Goal: Transaction & Acquisition: Purchase product/service

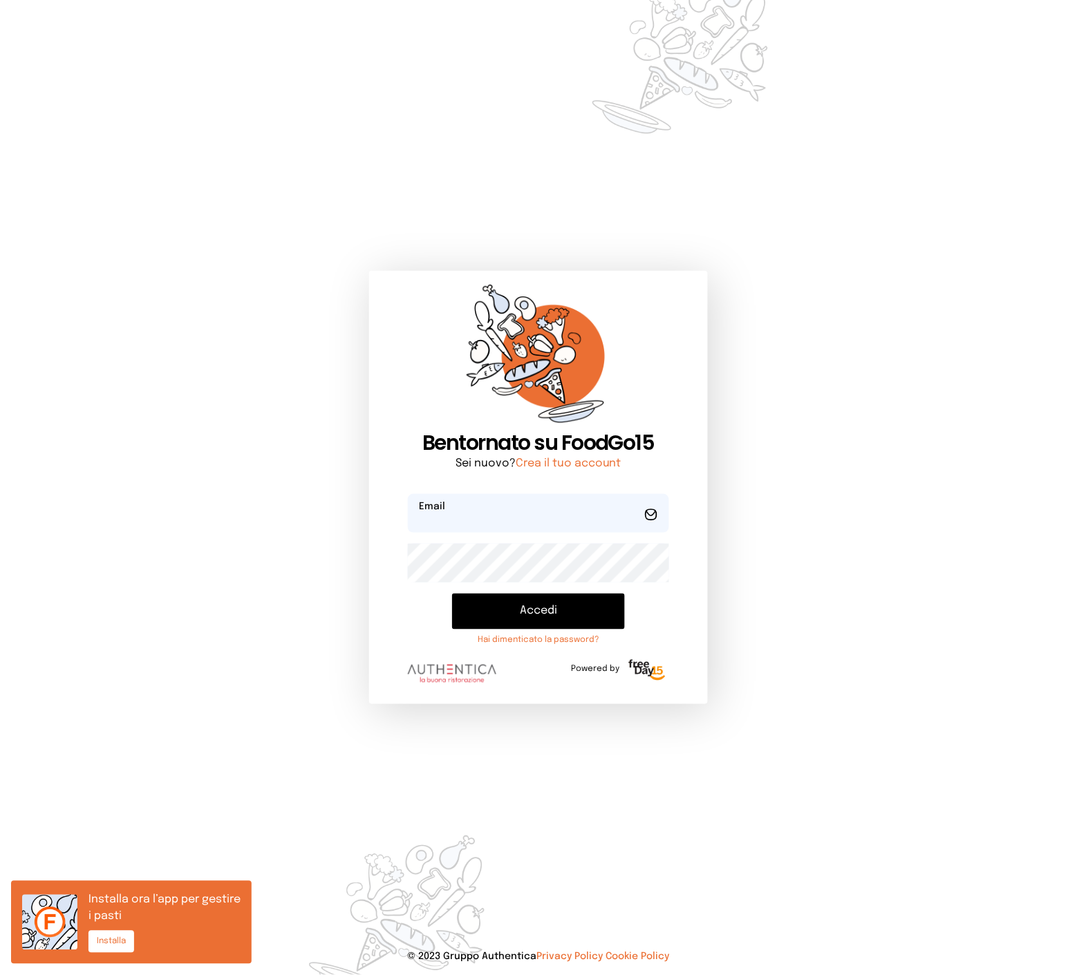
type input "**********"
click at [527, 611] on button "Accedi" at bounding box center [538, 612] width 172 height 36
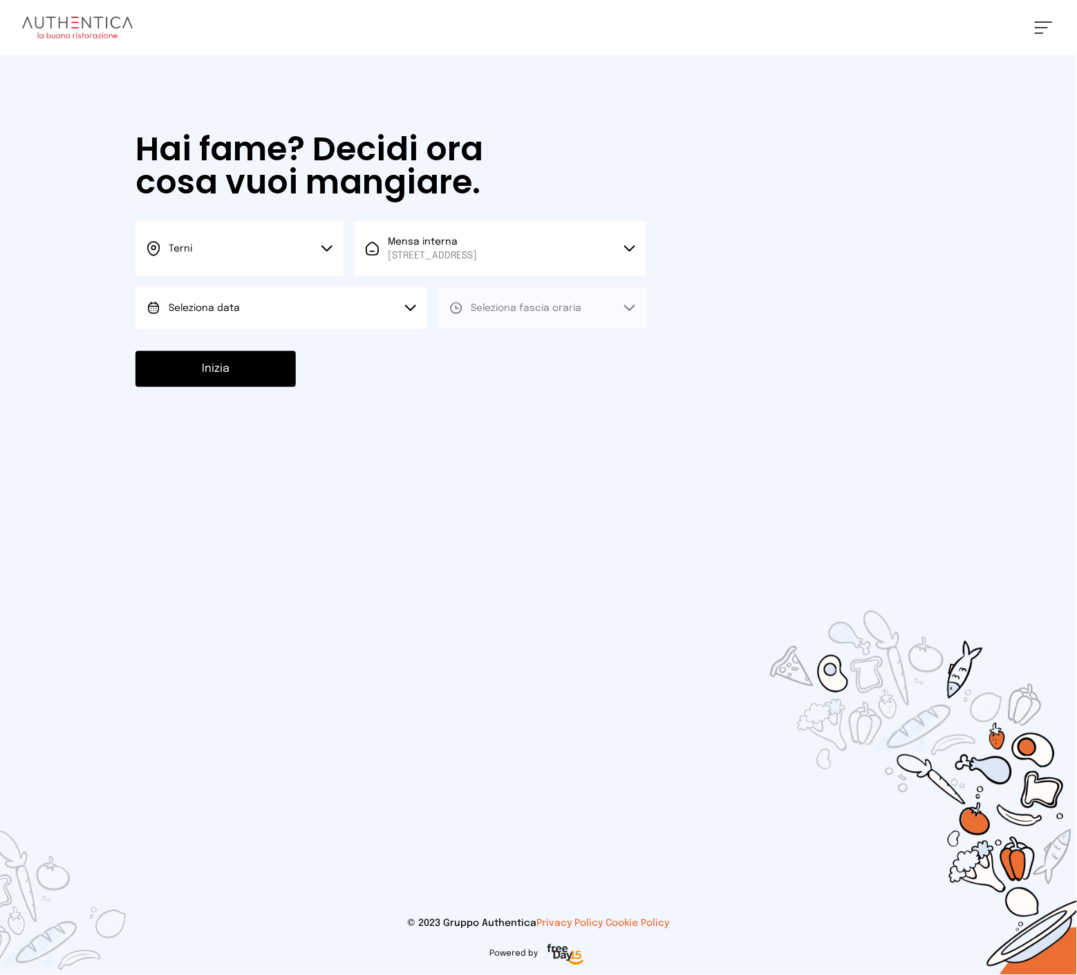
click at [467, 244] on span "Mensa interna [STREET_ADDRESS]" at bounding box center [432, 249] width 89 height 28
drag, startPoint x: 451, startPoint y: 296, endPoint x: 325, endPoint y: 307, distance: 127.0
click at [450, 298] on span "Mensa interna" at bounding box center [432, 295] width 89 height 14
click at [317, 308] on button "Seleziona data" at bounding box center [282, 308] width 292 height 41
click at [271, 353] on li "[DATE], [DATE]" at bounding box center [282, 347] width 292 height 36
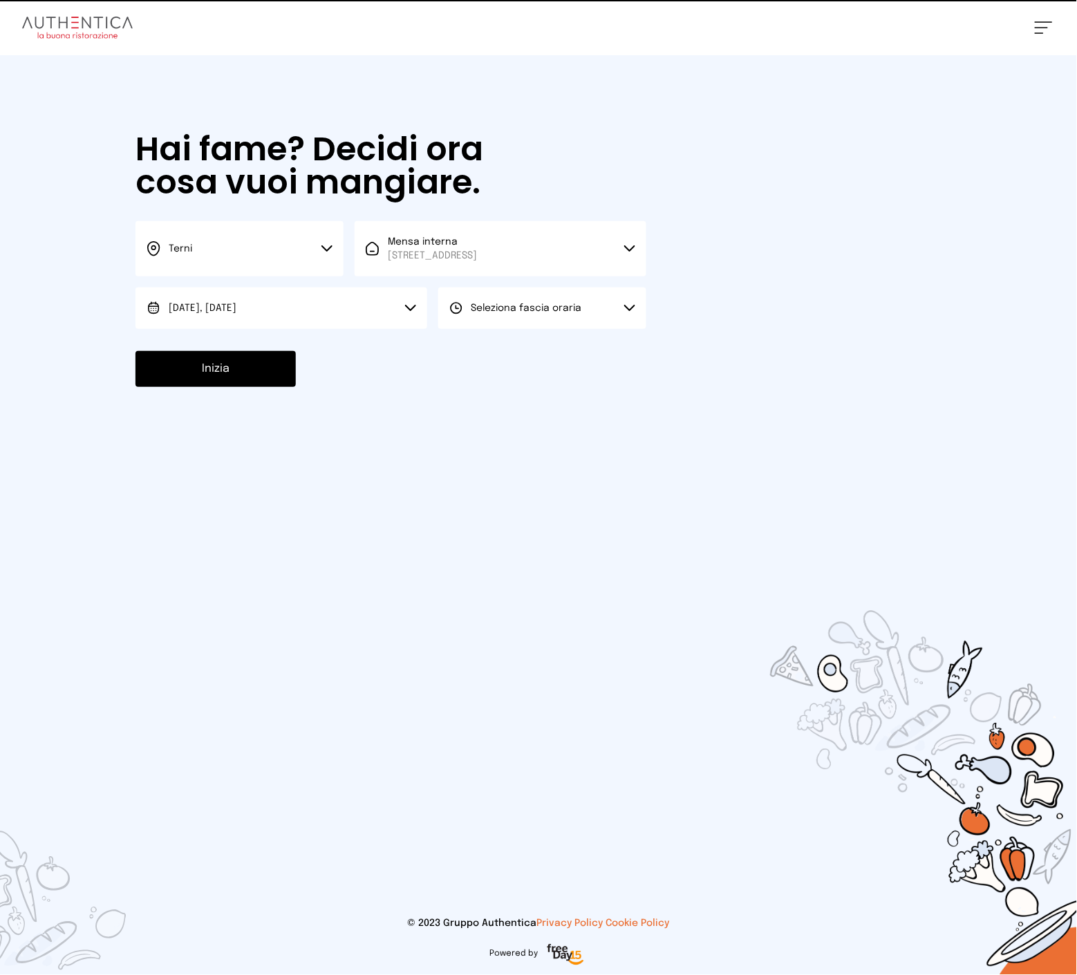
click at [557, 310] on span "Seleziona fascia oraria" at bounding box center [526, 308] width 111 height 10
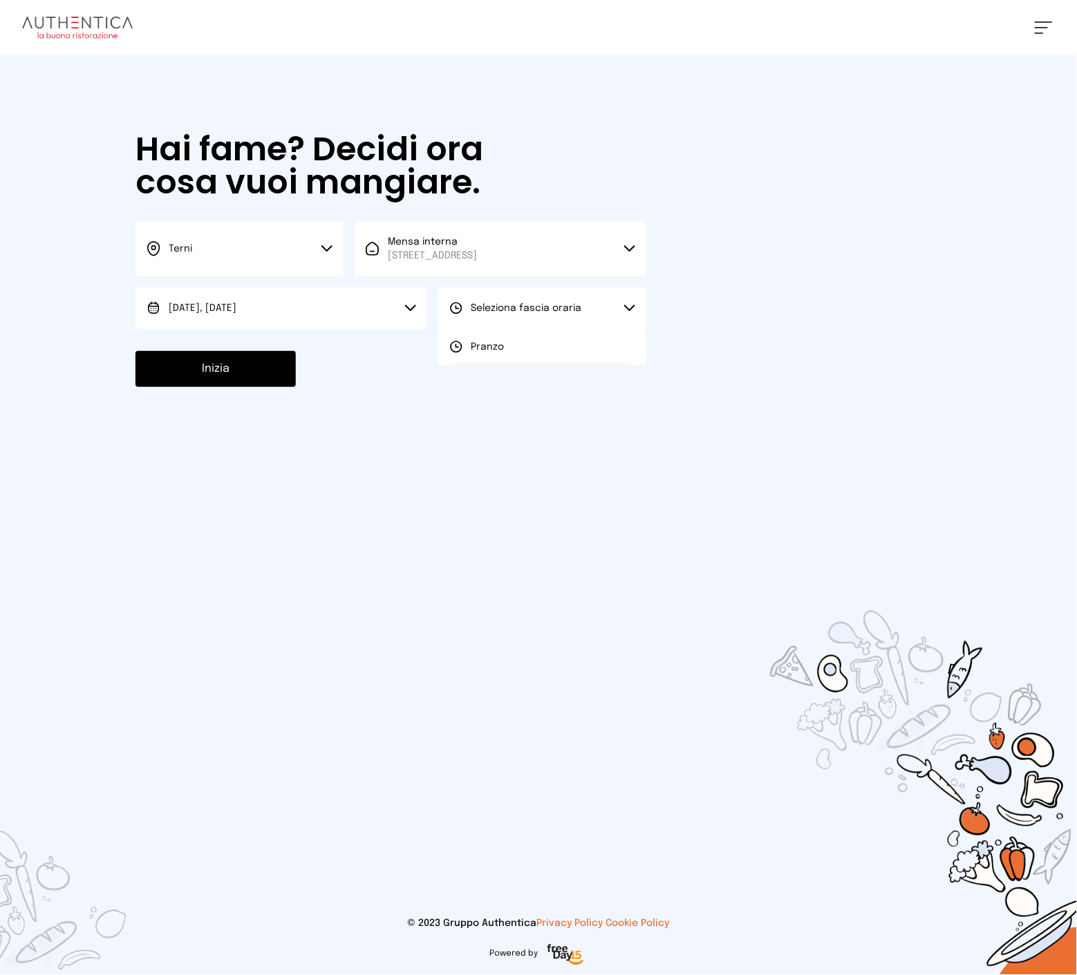
drag, startPoint x: 512, startPoint y: 341, endPoint x: 369, endPoint y: 354, distance: 143.0
click at [510, 342] on li "Pranzo" at bounding box center [542, 347] width 208 height 36
click at [251, 372] on button "Inizia" at bounding box center [216, 369] width 160 height 36
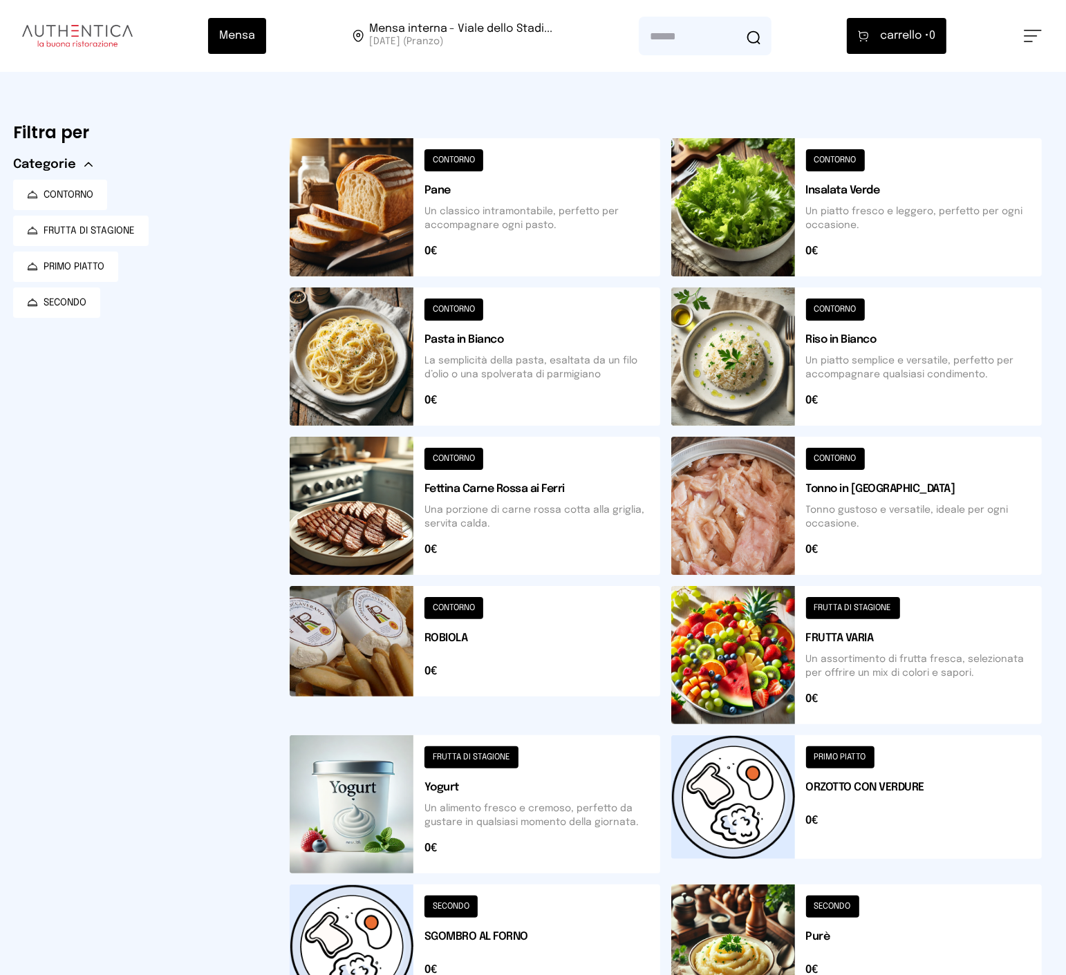
click at [513, 239] on button at bounding box center [475, 207] width 371 height 138
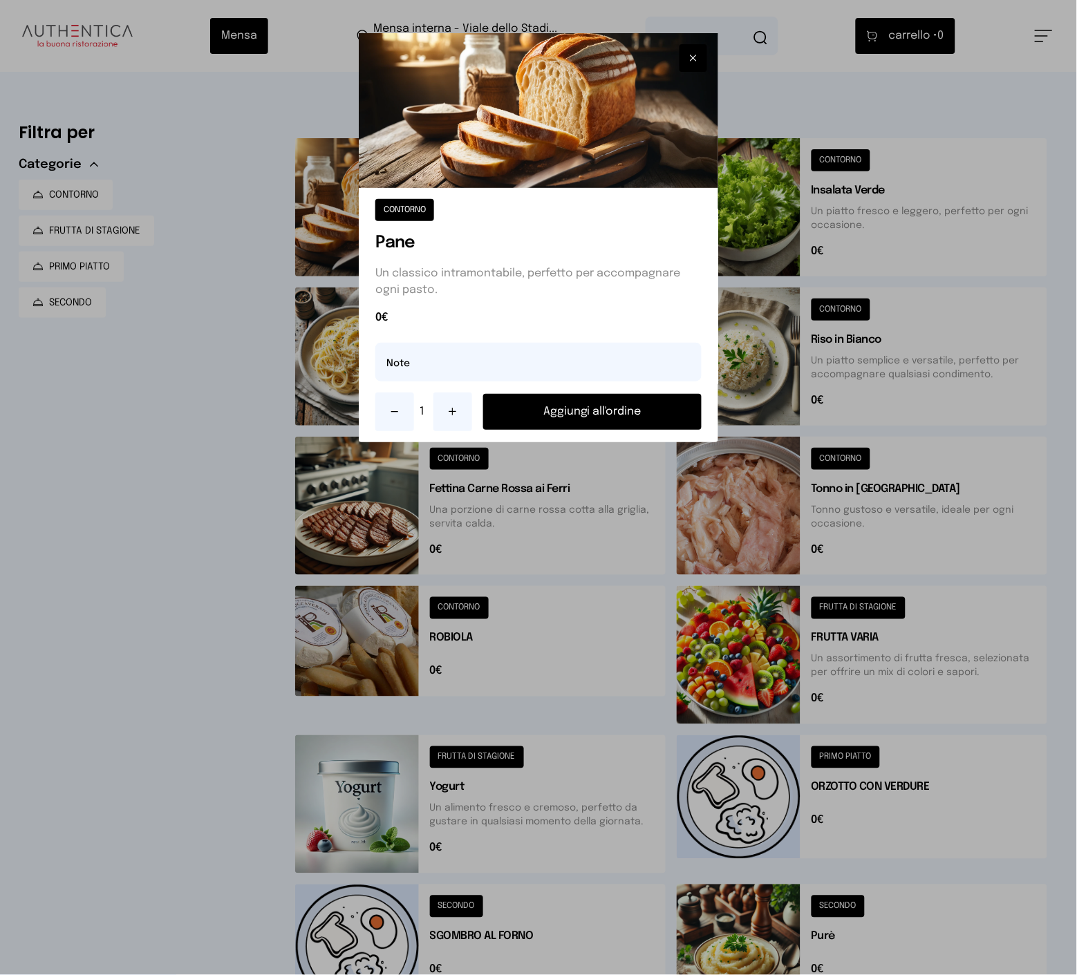
drag, startPoint x: 638, startPoint y: 416, endPoint x: 653, endPoint y: 418, distance: 15.4
click at [639, 416] on button "Aggiungi all'ordine" at bounding box center [592, 412] width 218 height 36
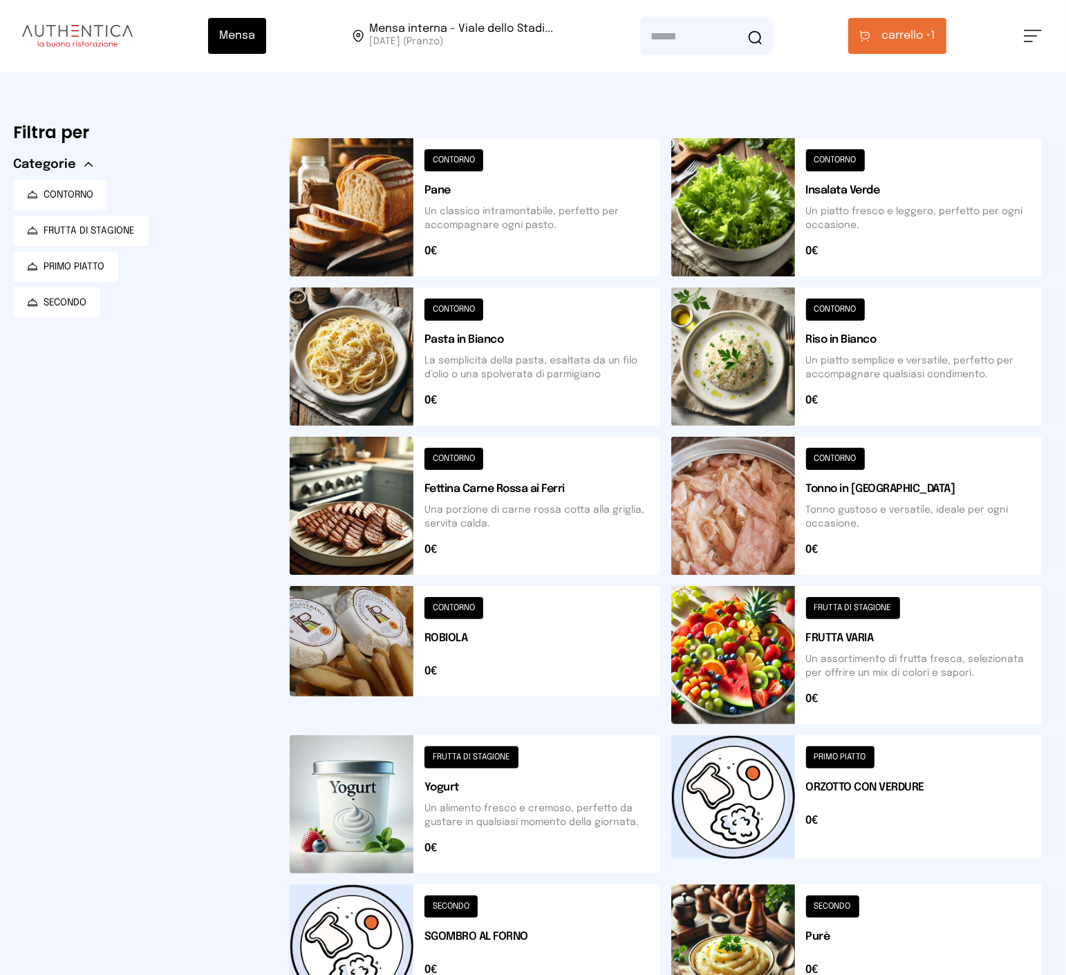
click at [541, 790] on button at bounding box center [475, 805] width 371 height 138
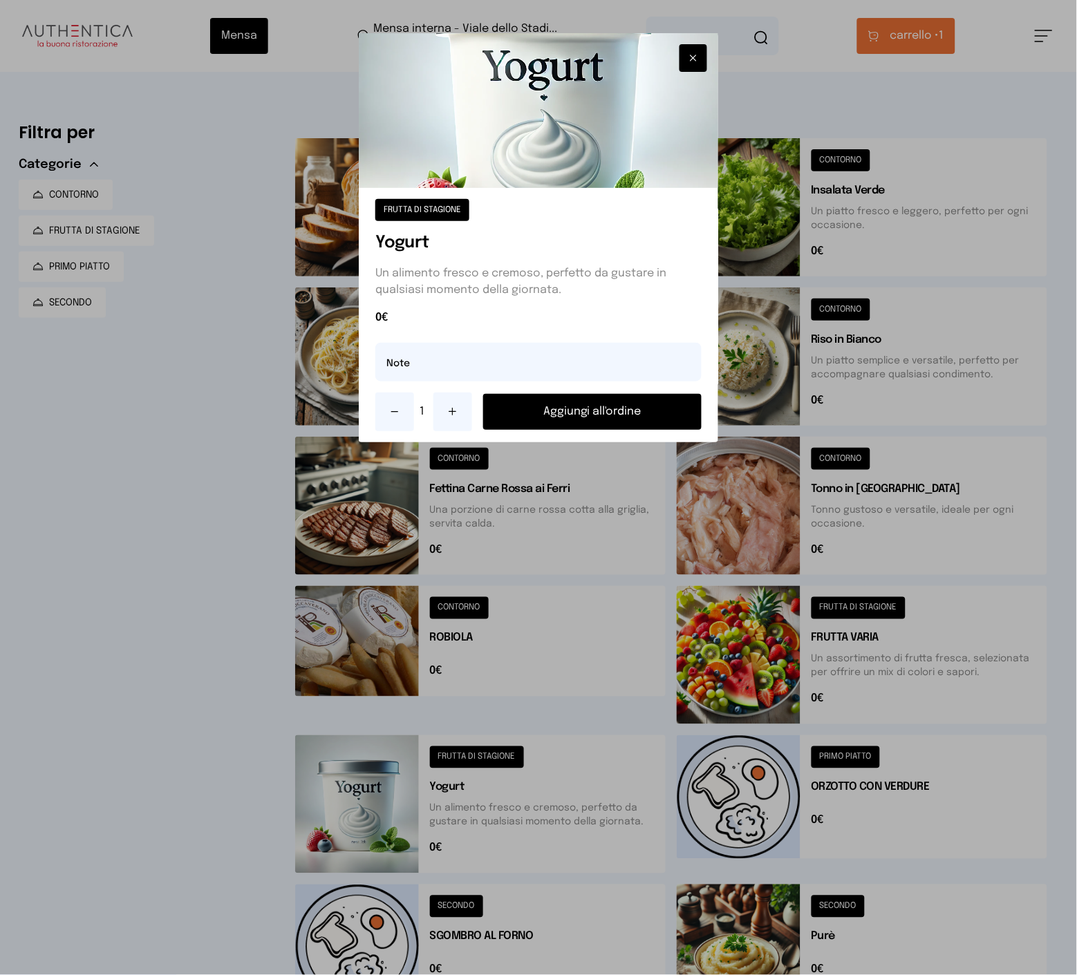
click at [454, 417] on icon at bounding box center [452, 412] width 11 height 11
click at [597, 419] on button "Aggiungi all'ordine" at bounding box center [592, 412] width 218 height 36
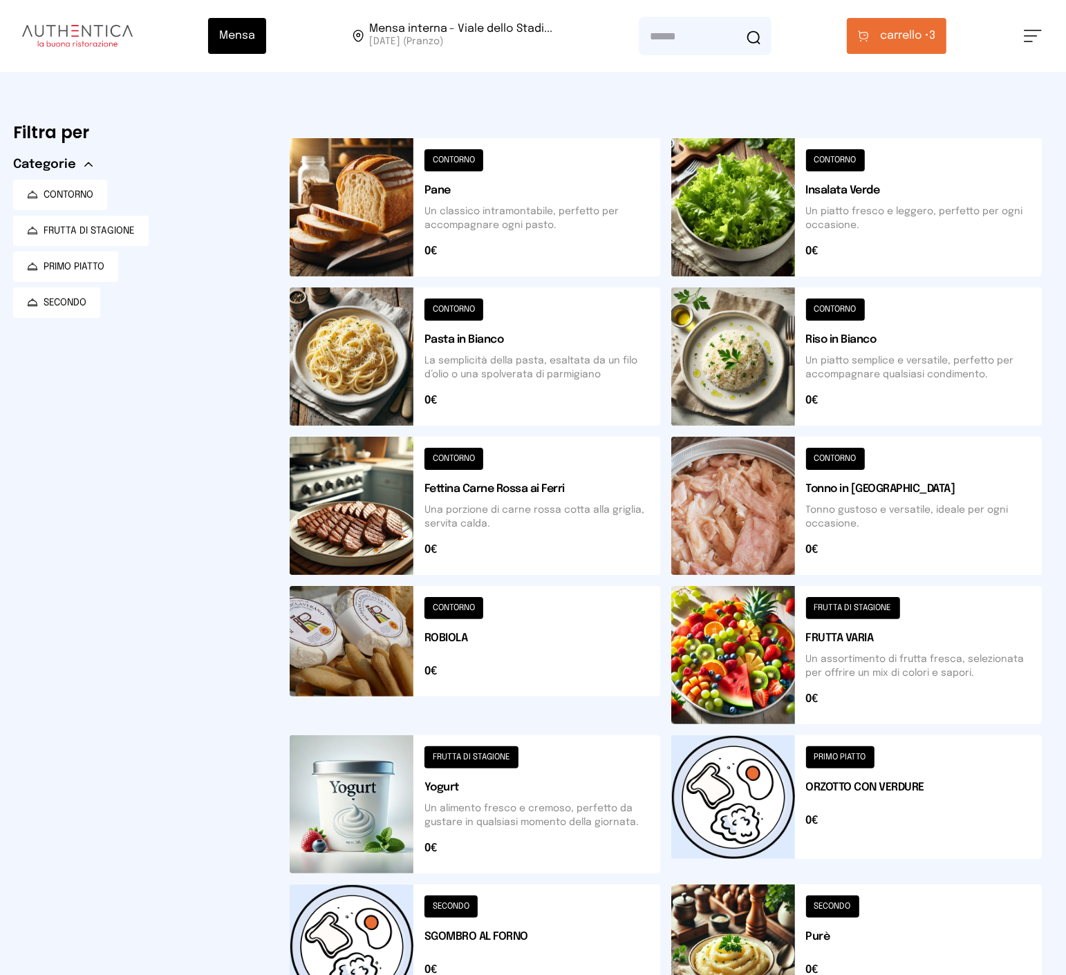
click at [516, 230] on button at bounding box center [475, 207] width 371 height 138
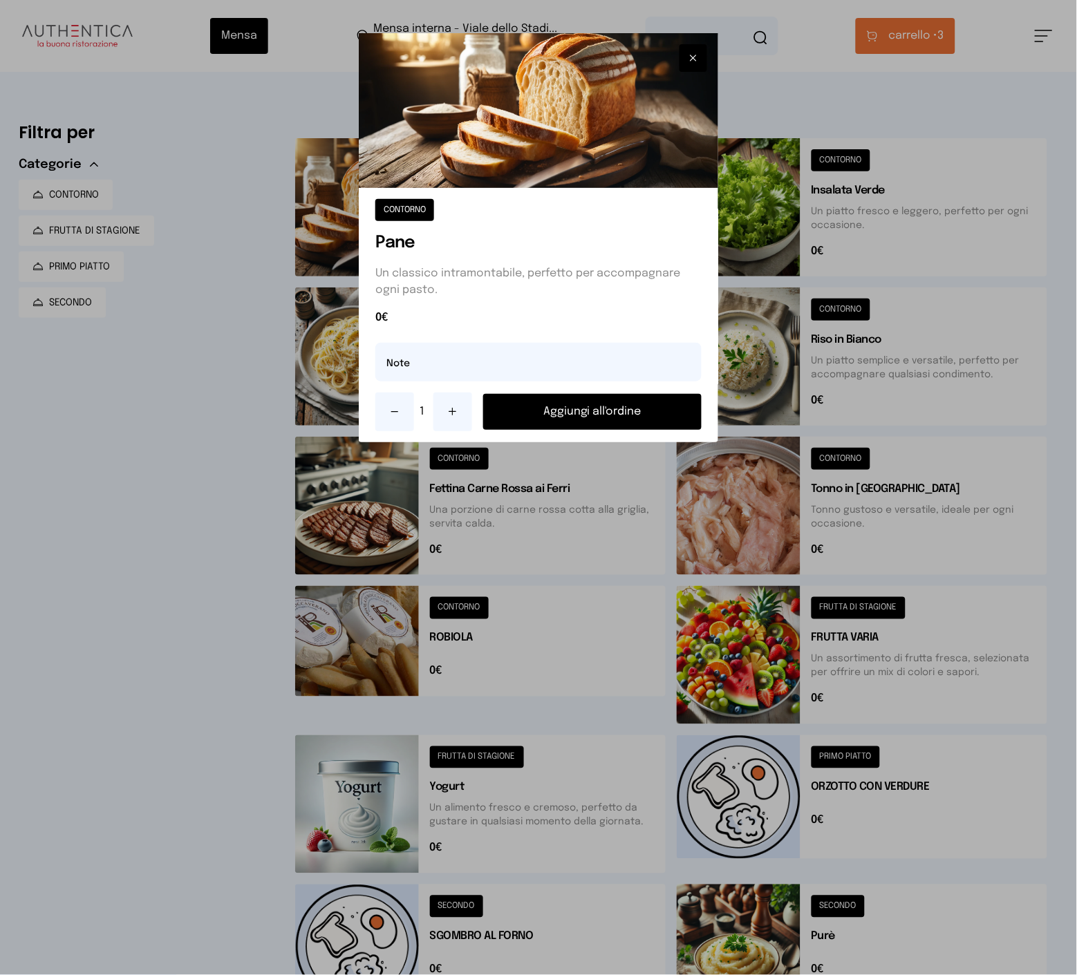
click at [630, 406] on button "Aggiungi all'ordine" at bounding box center [592, 412] width 218 height 36
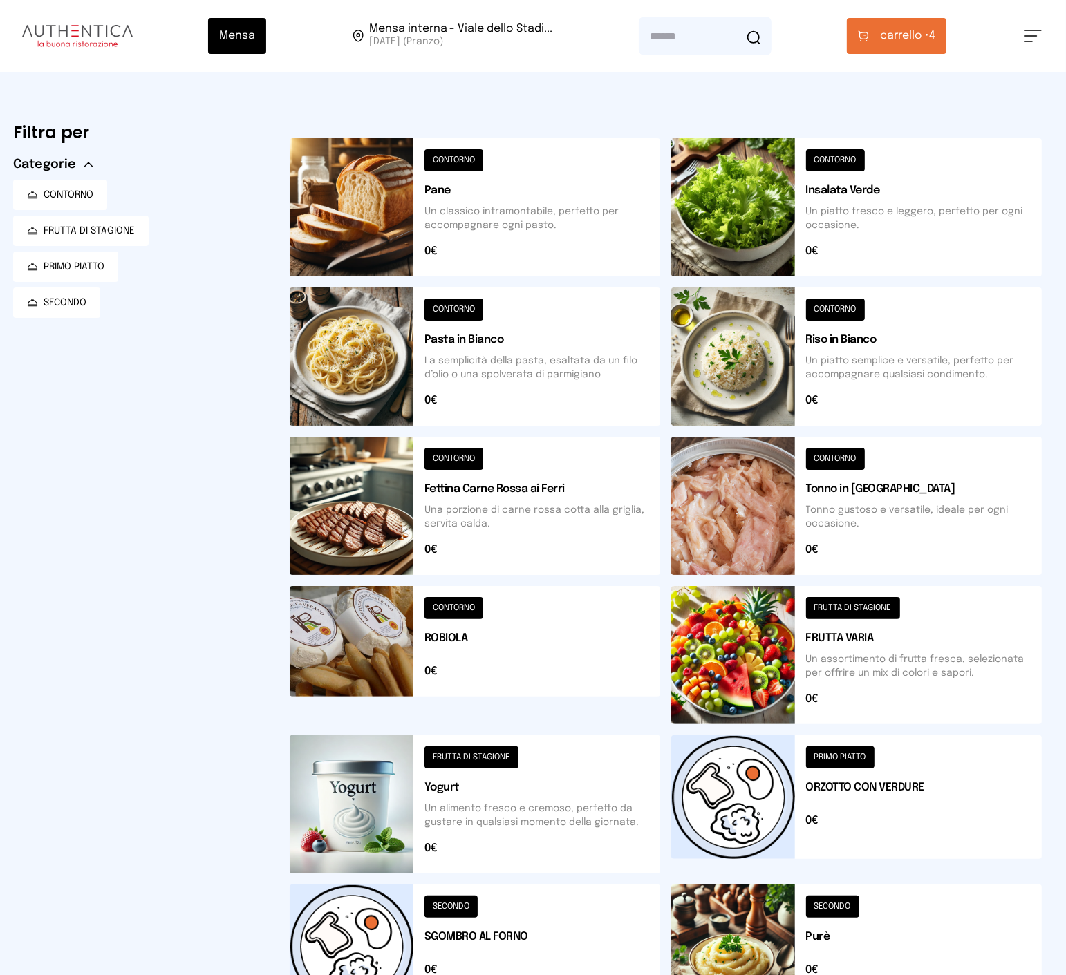
click at [577, 514] on button at bounding box center [475, 506] width 371 height 138
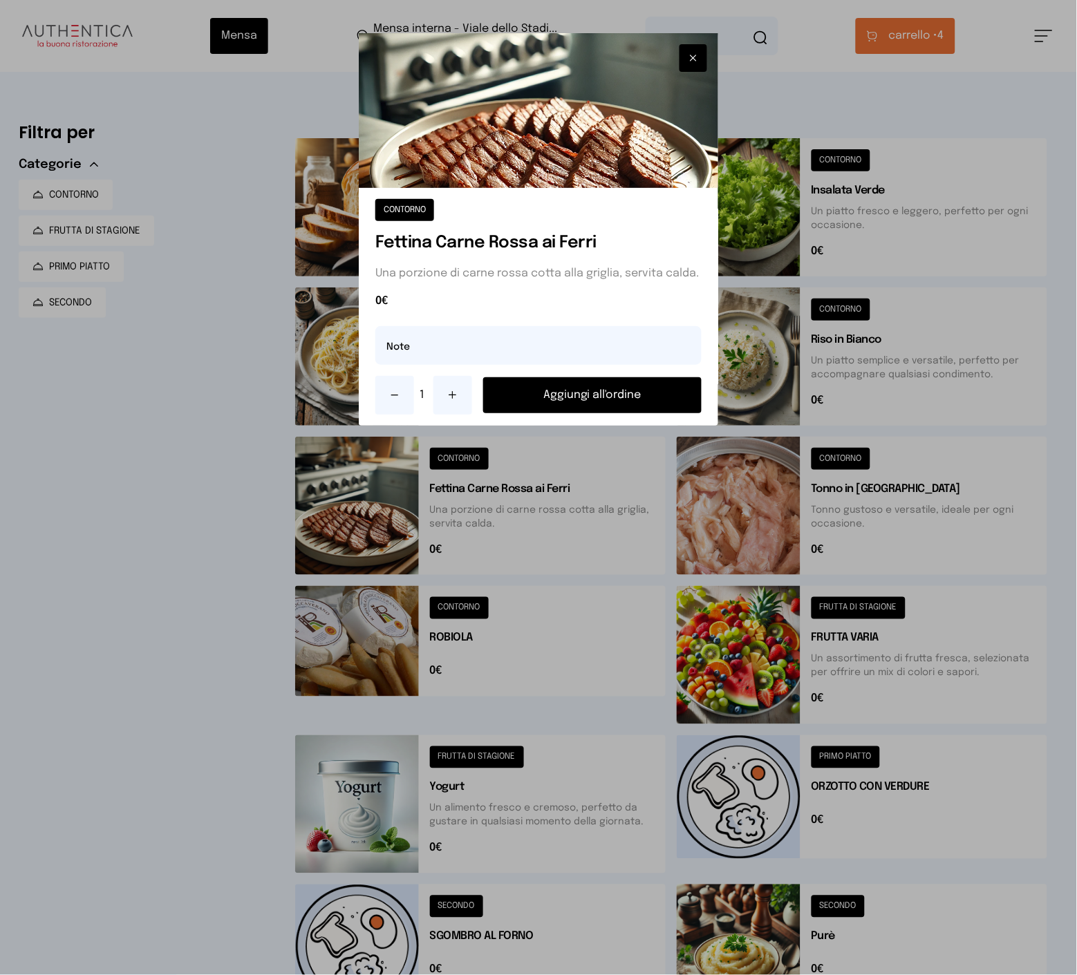
click at [548, 391] on button "Aggiungi all'ordine" at bounding box center [592, 395] width 218 height 36
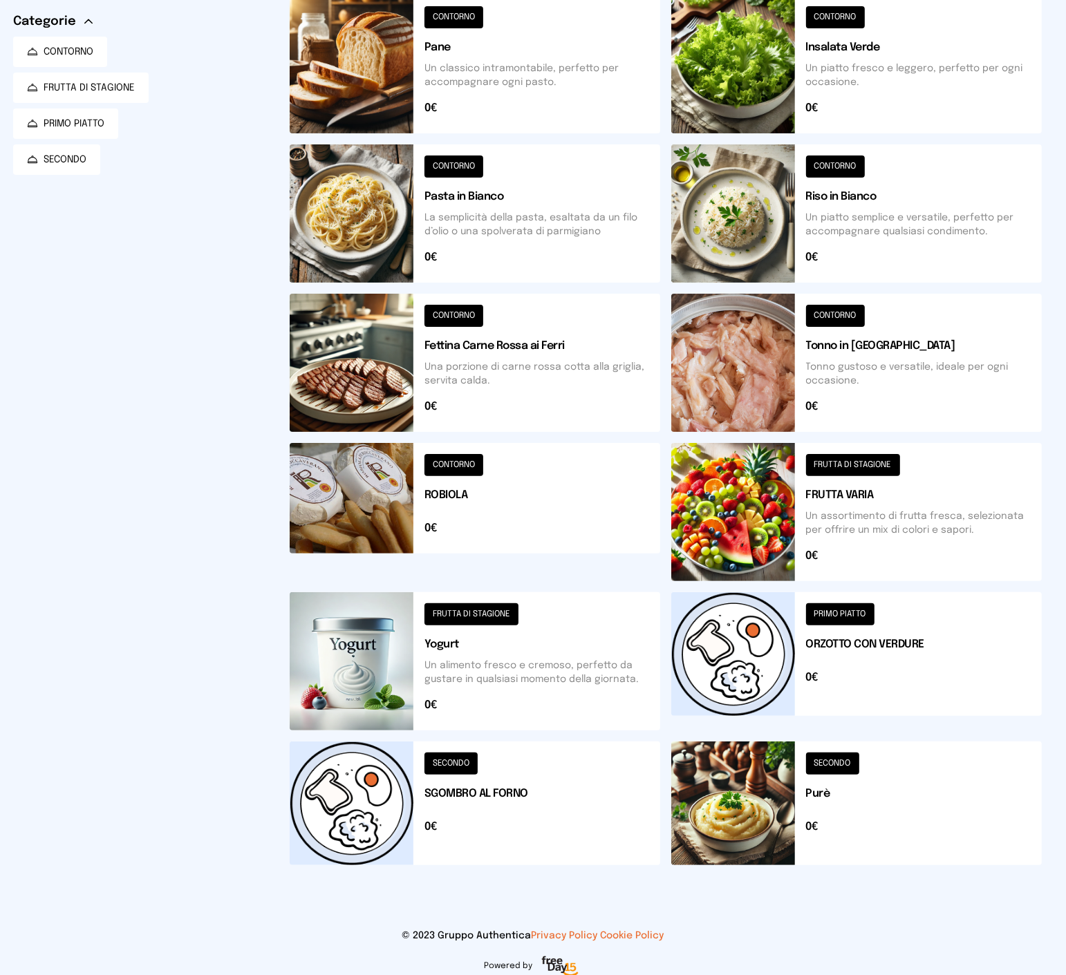
scroll to position [154, 0]
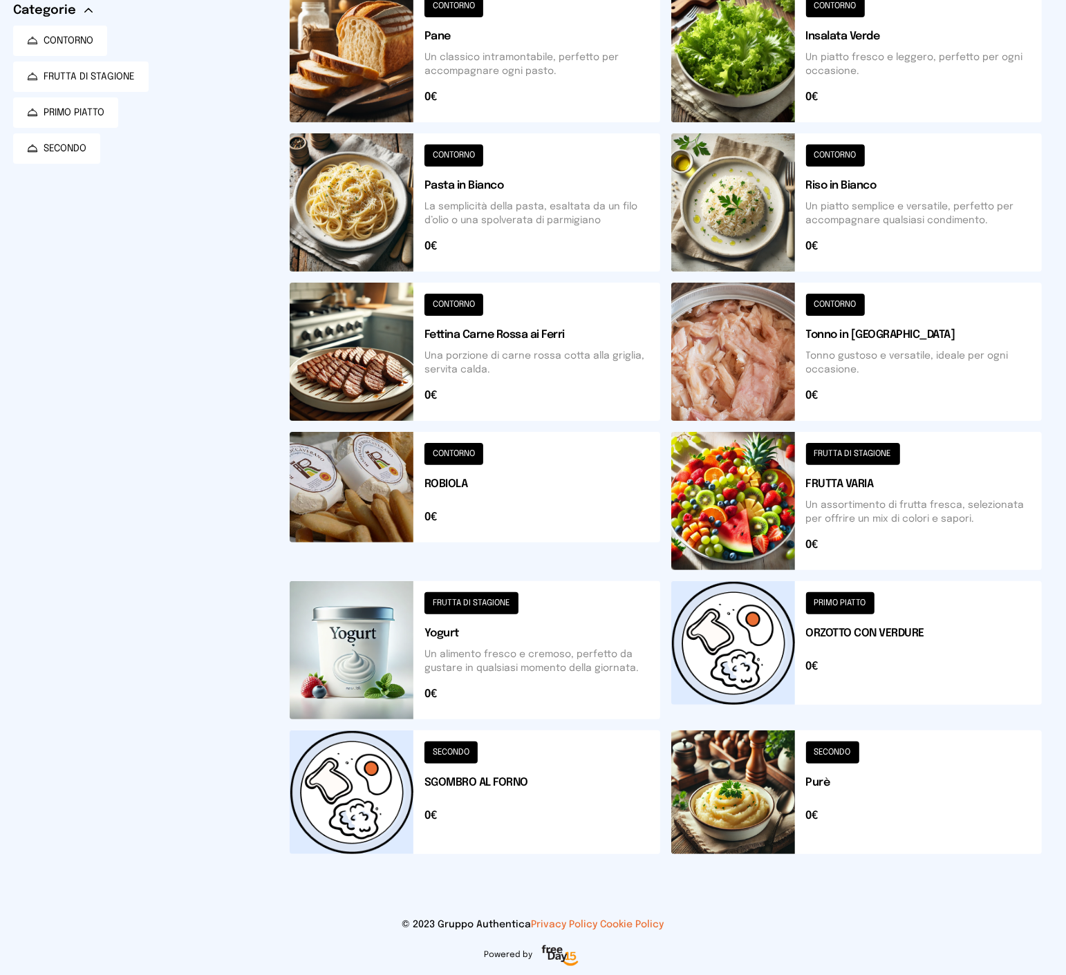
click at [847, 517] on button at bounding box center [856, 501] width 371 height 138
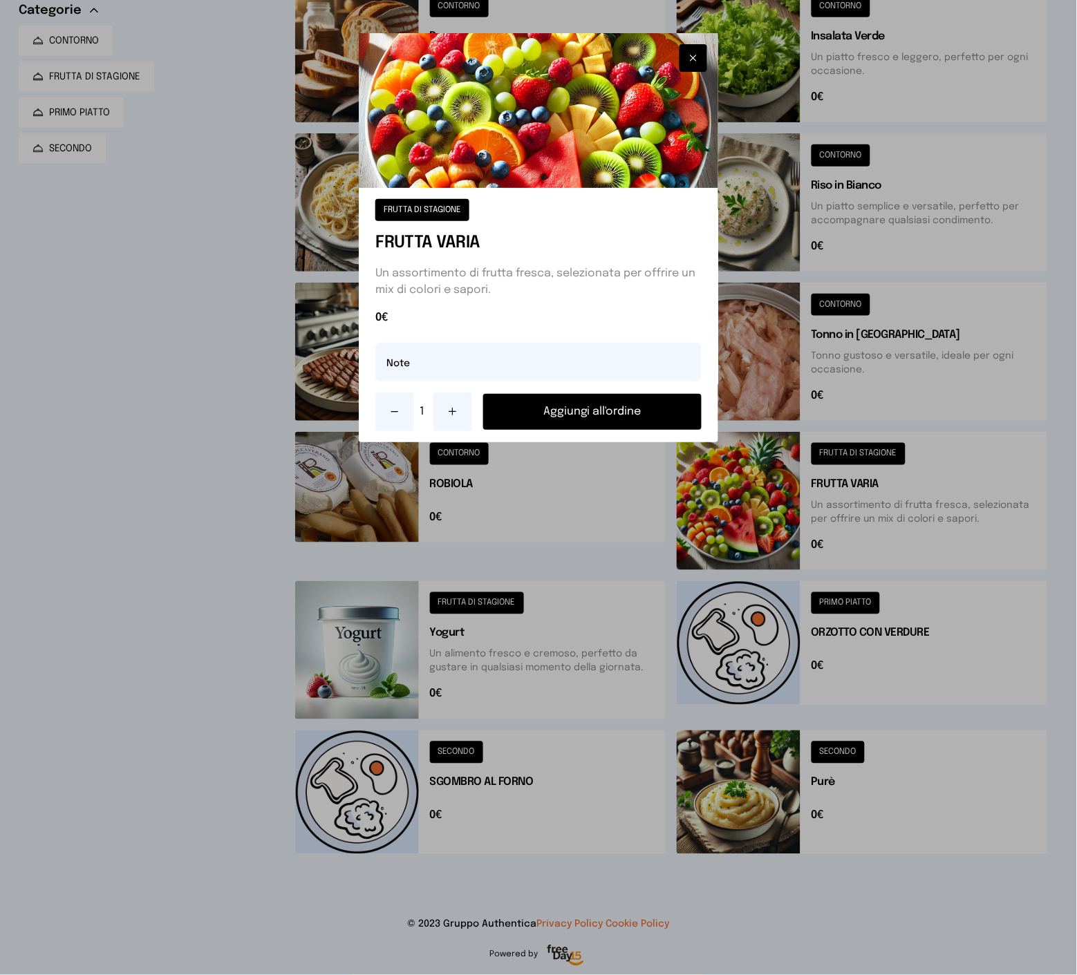
click at [457, 409] on icon at bounding box center [452, 412] width 11 height 11
click at [458, 409] on icon at bounding box center [452, 412] width 11 height 11
click at [512, 409] on button "Aggiungi all'ordine" at bounding box center [592, 412] width 218 height 36
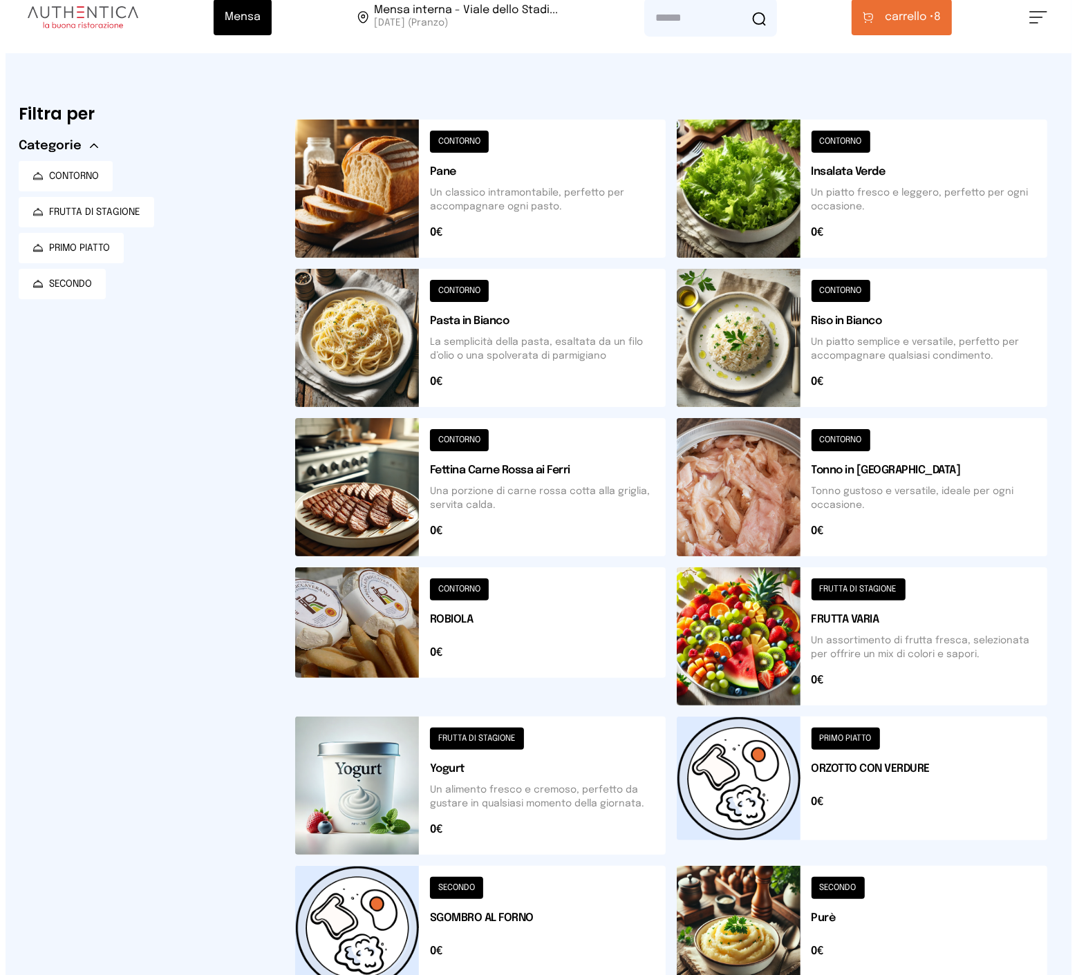
scroll to position [0, 0]
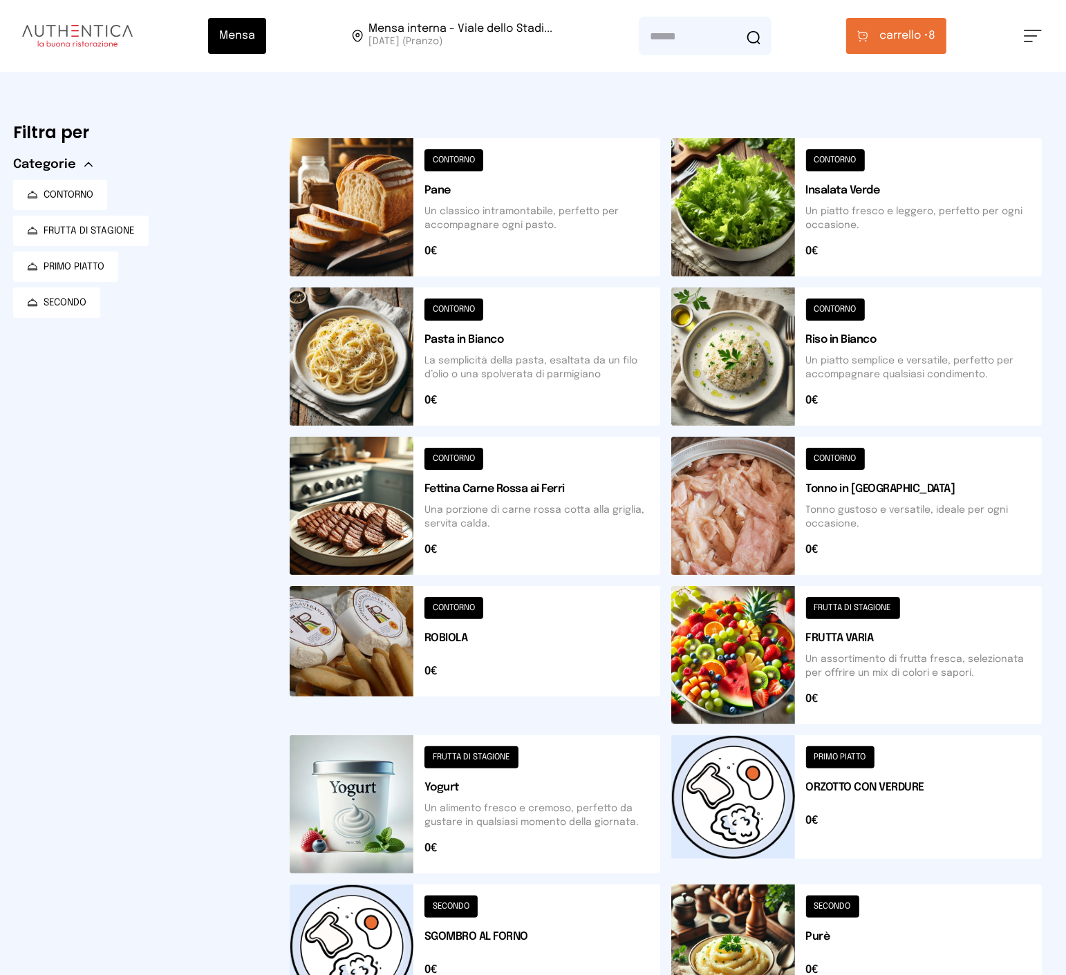
click at [904, 35] on span "carrello •" at bounding box center [903, 36] width 49 height 17
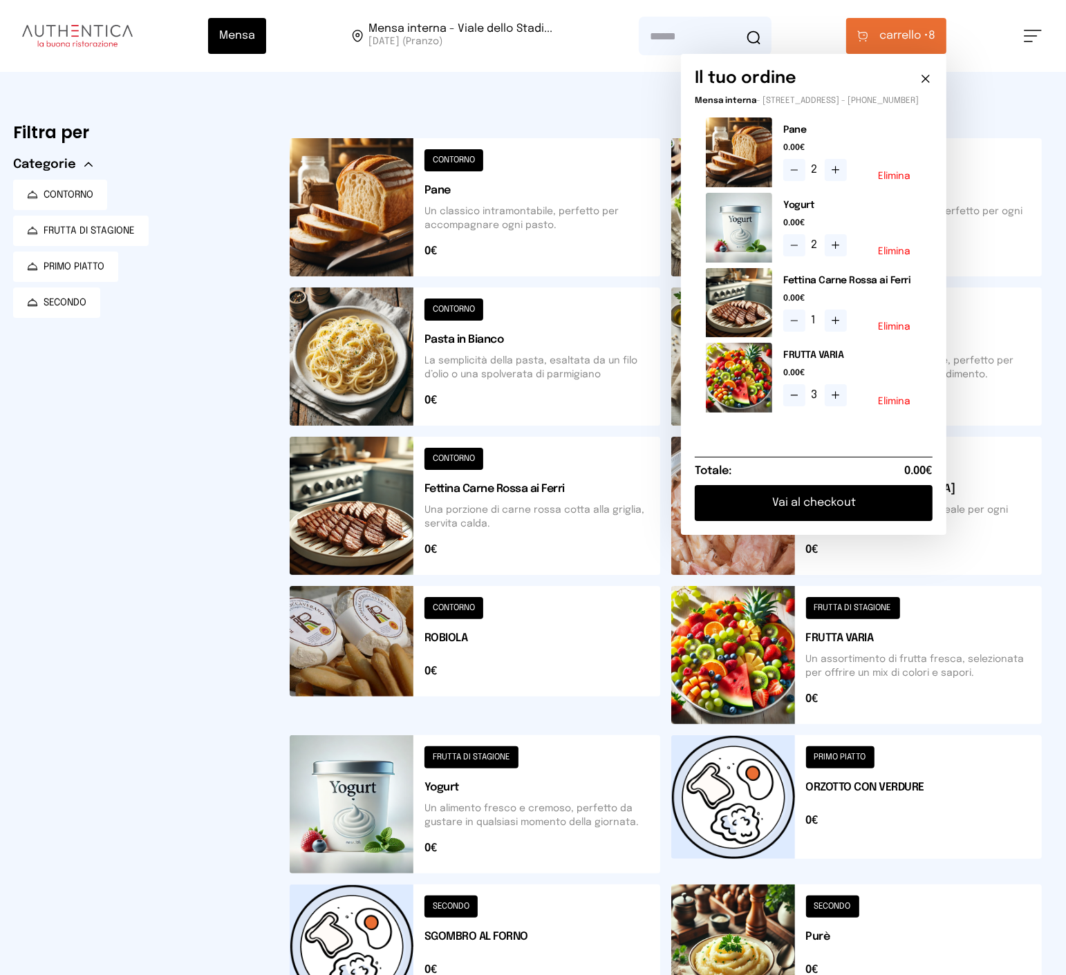
click at [836, 324] on icon at bounding box center [836, 320] width 0 height 7
click at [857, 512] on button "Vai al checkout" at bounding box center [814, 503] width 238 height 36
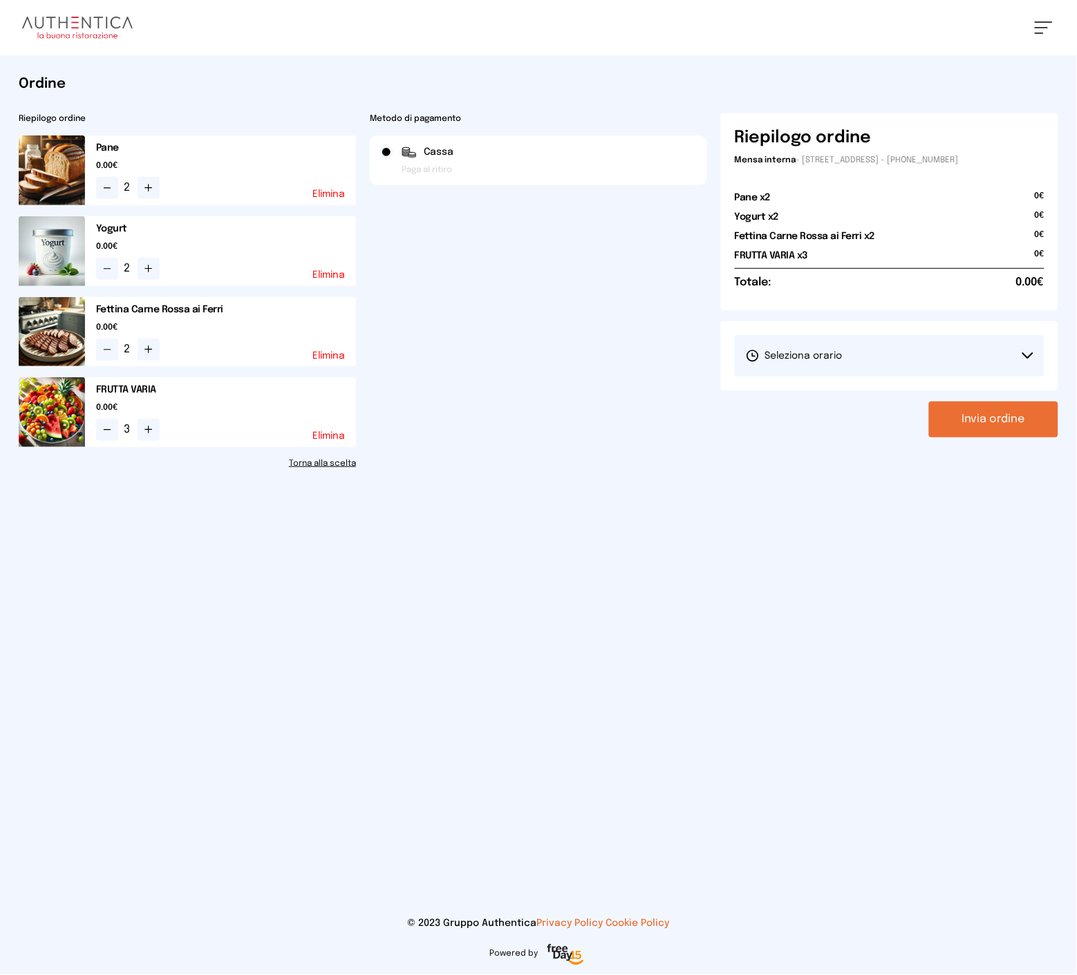
click at [952, 351] on button "Seleziona orario" at bounding box center [890, 355] width 310 height 41
drag, startPoint x: 828, startPoint y: 397, endPoint x: 848, endPoint y: 400, distance: 20.2
click at [828, 396] on span "1° Turno (13:00 - 15:00)" at bounding box center [798, 395] width 104 height 14
click at [984, 417] on button "Invia ordine" at bounding box center [993, 420] width 129 height 36
